Goal: Transaction & Acquisition: Subscribe to service/newsletter

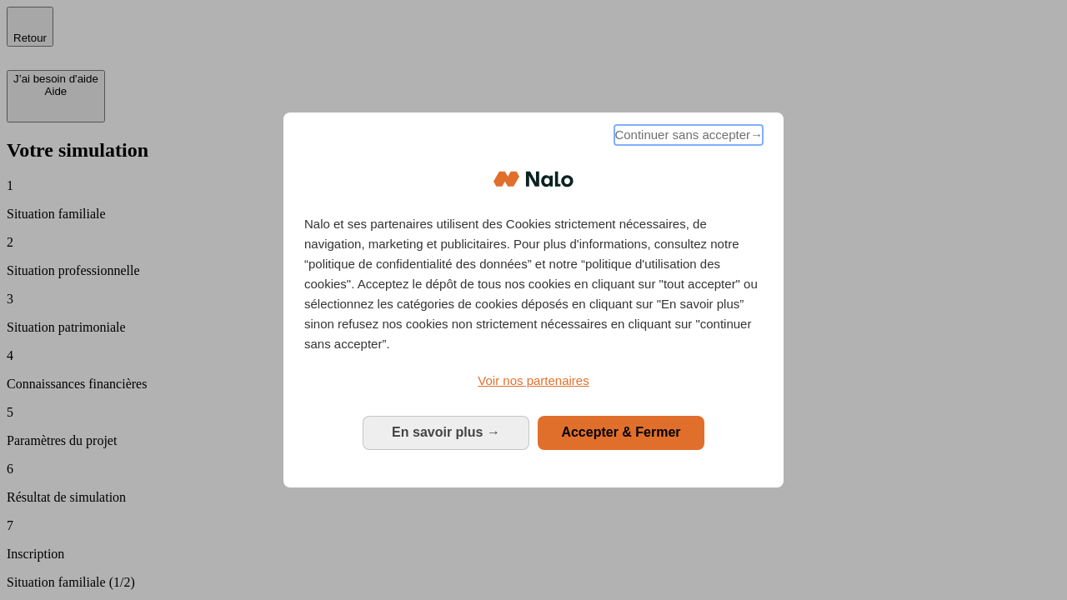
click at [687, 138] on span "Continuer sans accepter →" at bounding box center [689, 135] width 148 height 20
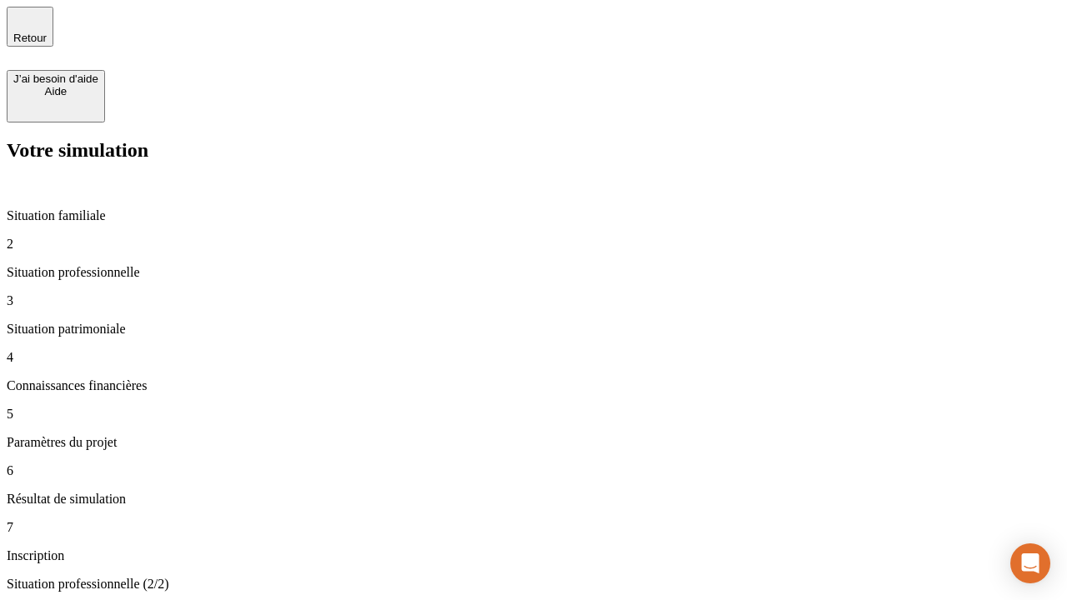
type input "30 000"
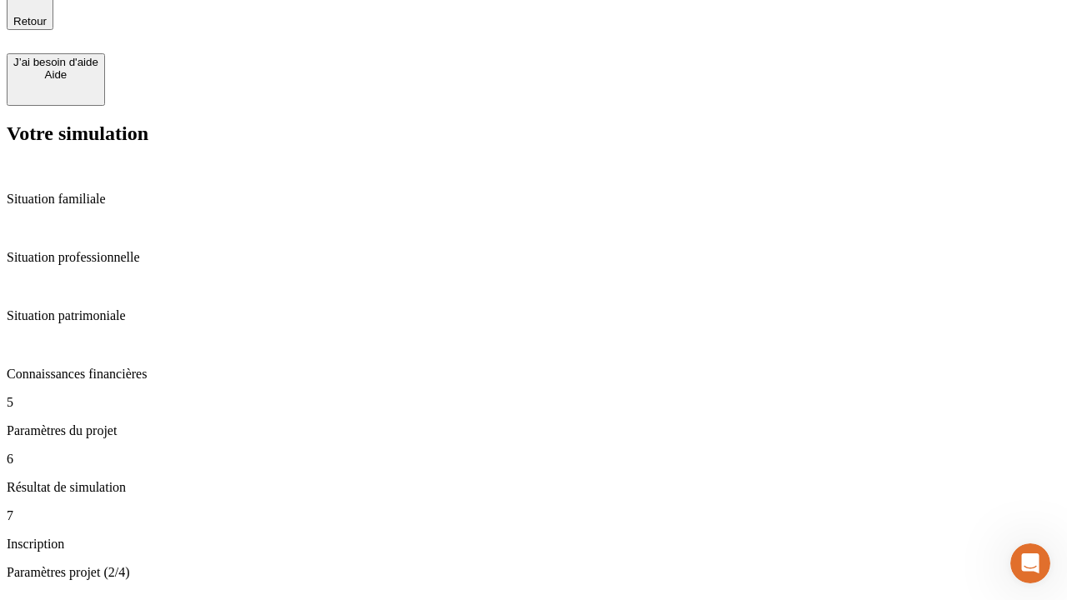
type input "25"
type input "1 000"
type input "640"
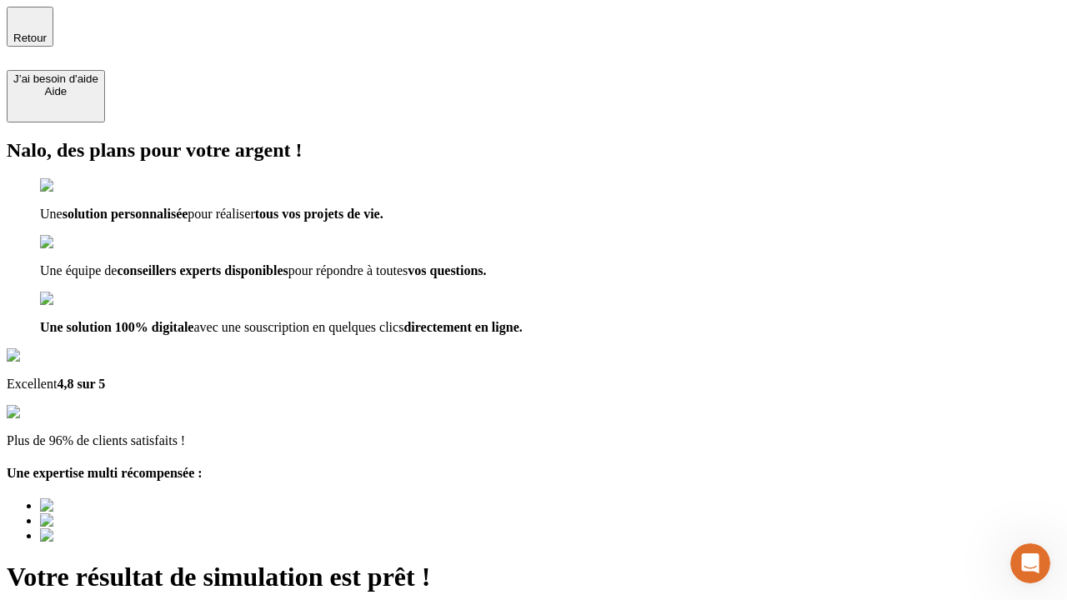
type input "[EMAIL_ADDRESS][PERSON_NAME][DOMAIN_NAME]"
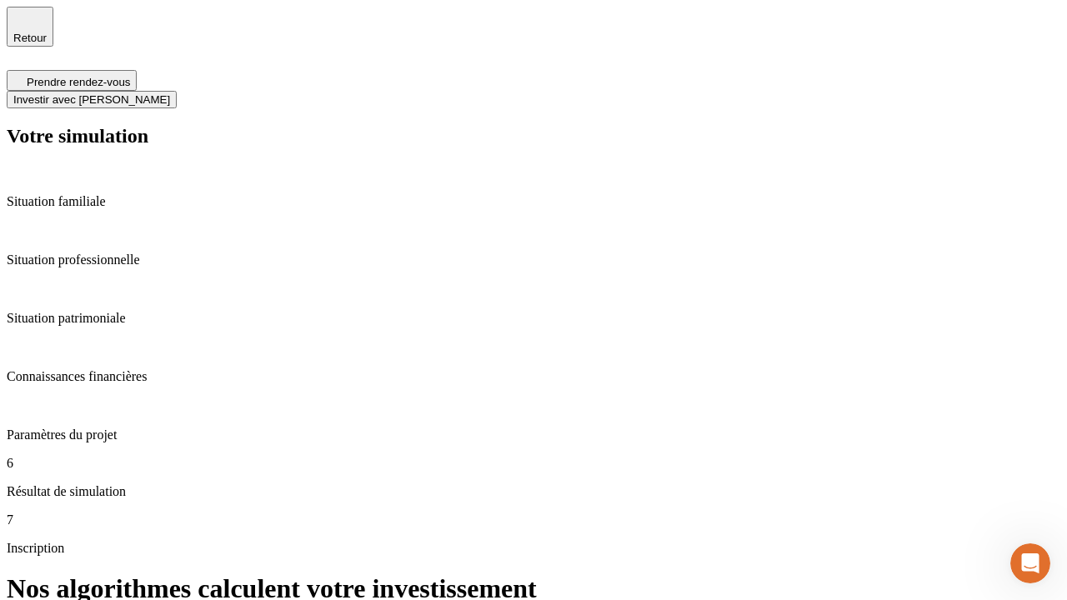
click at [170, 93] on span "Investir avec [PERSON_NAME]" at bounding box center [91, 99] width 157 height 13
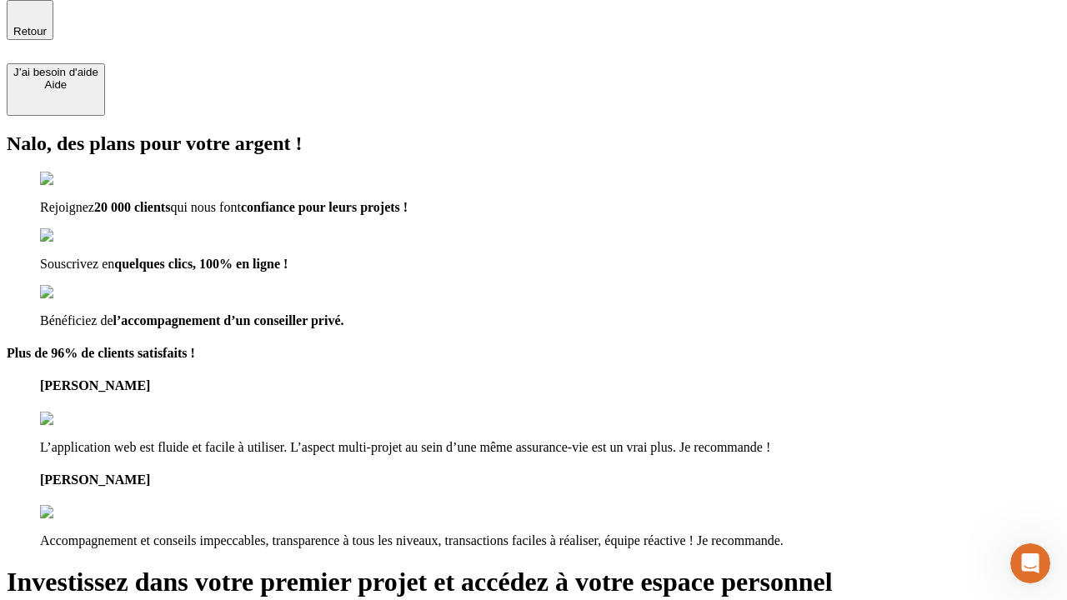
scroll to position [5, 0]
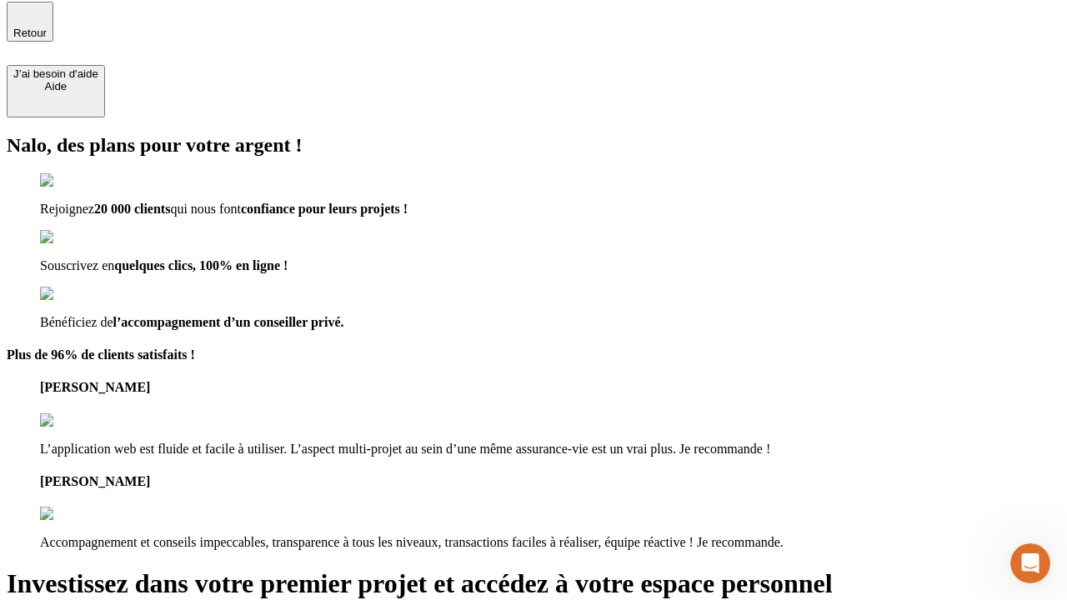
type input "[EMAIL_ADDRESS][PERSON_NAME][DOMAIN_NAME]"
